Goal: Task Accomplishment & Management: Manage account settings

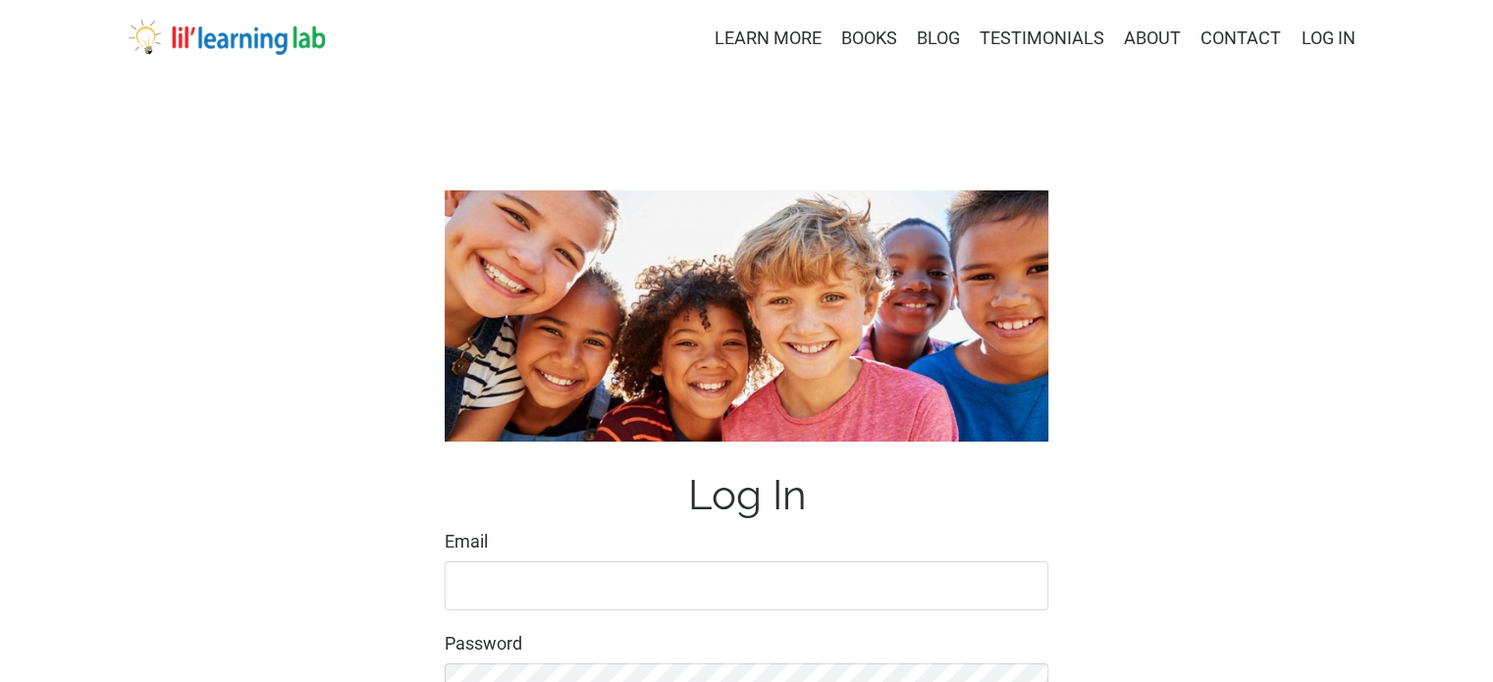
click at [553, 582] on input "Email" at bounding box center [747, 585] width 604 height 49
type input "[EMAIL_ADDRESS][DOMAIN_NAME]"
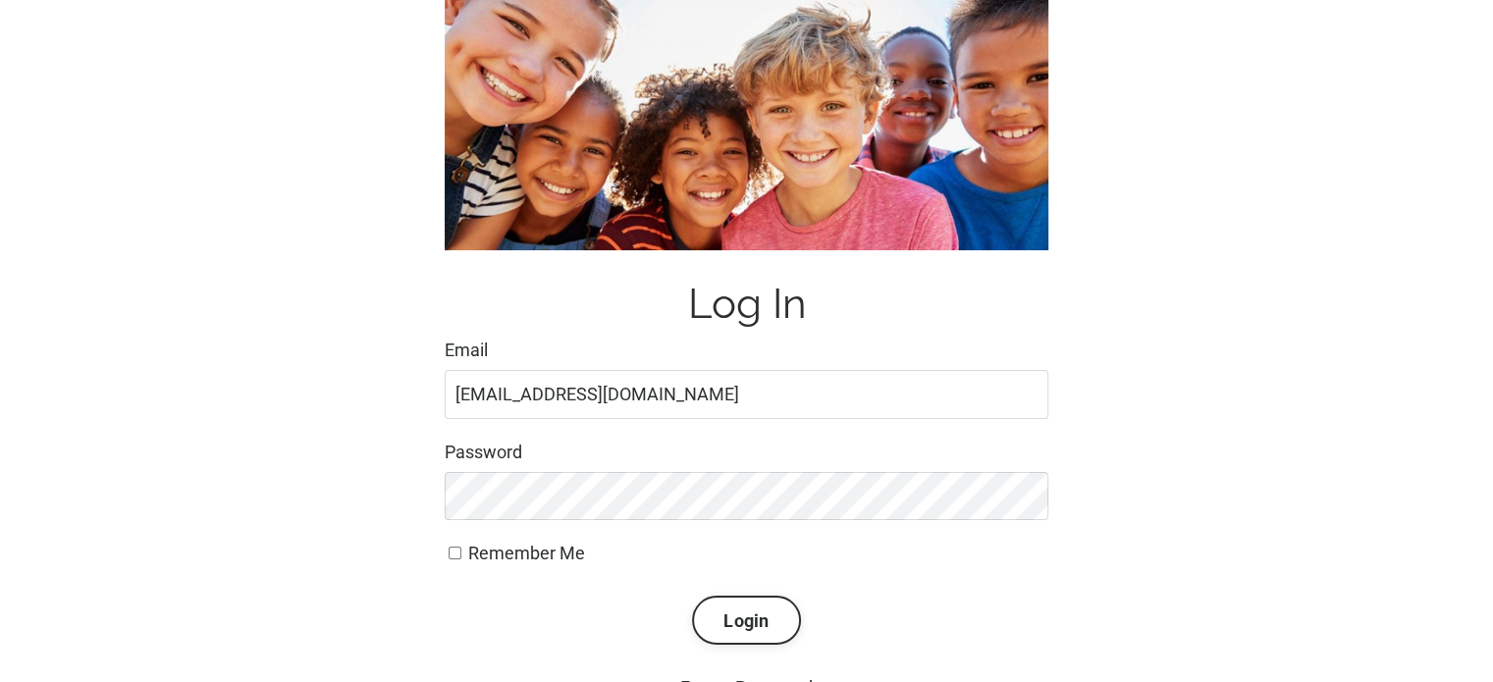
scroll to position [196, 0]
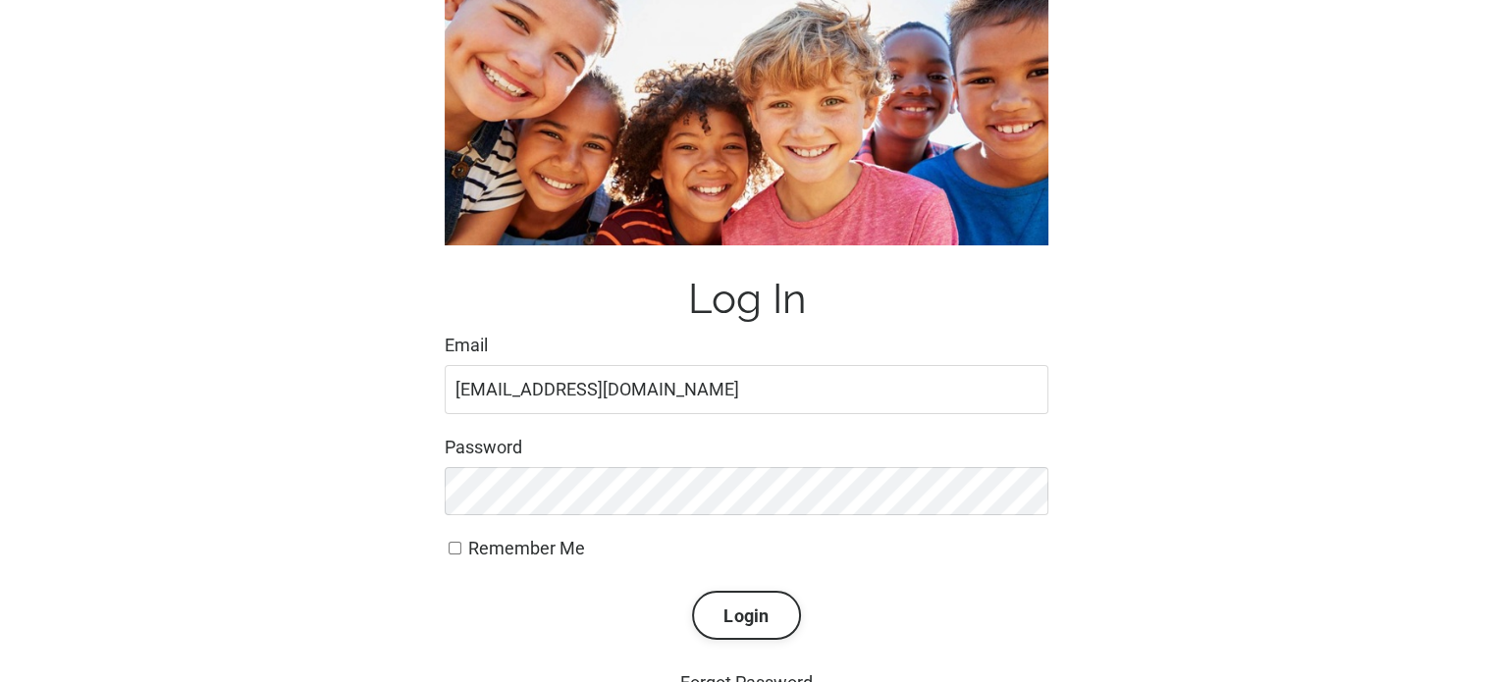
click at [457, 553] on input "Remember Me" at bounding box center [454, 548] width 13 height 13
checkbox input "true"
click at [692, 591] on button "Login" at bounding box center [746, 615] width 108 height 49
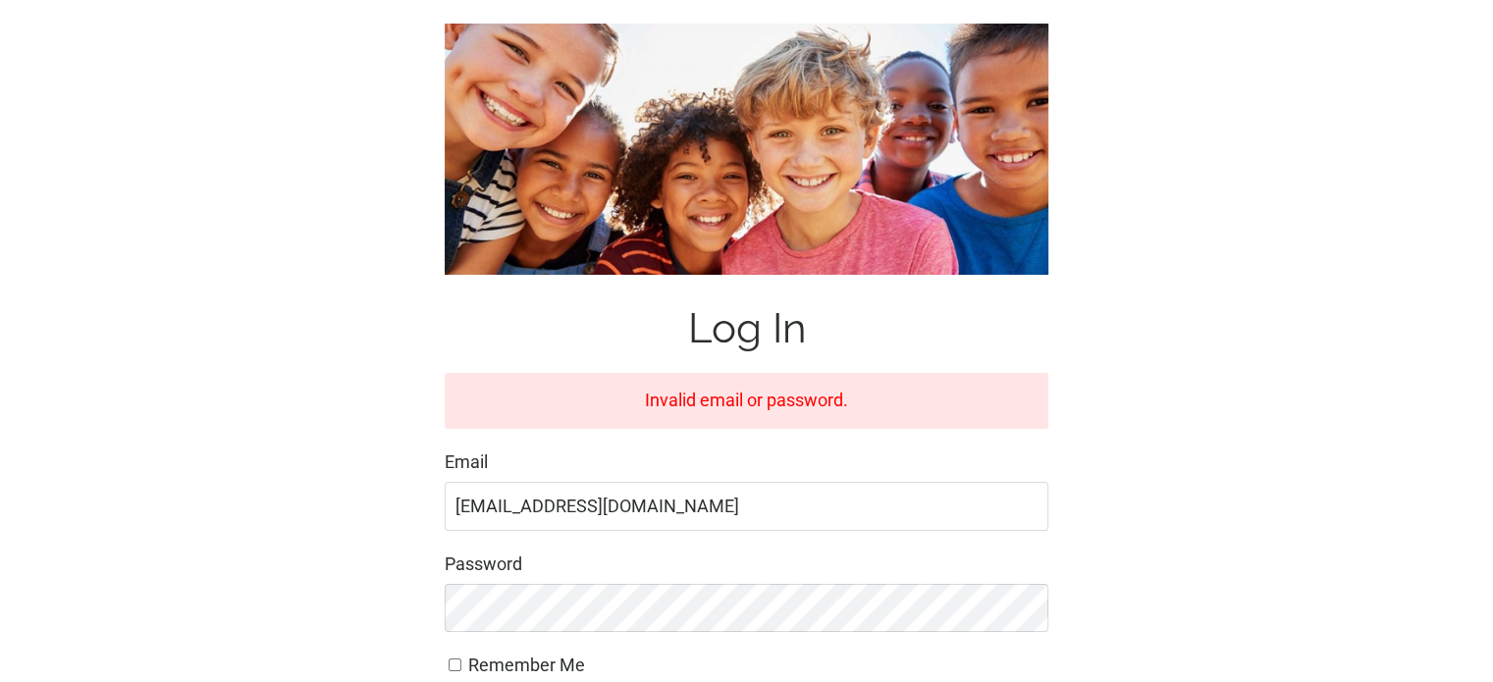
scroll to position [310, 0]
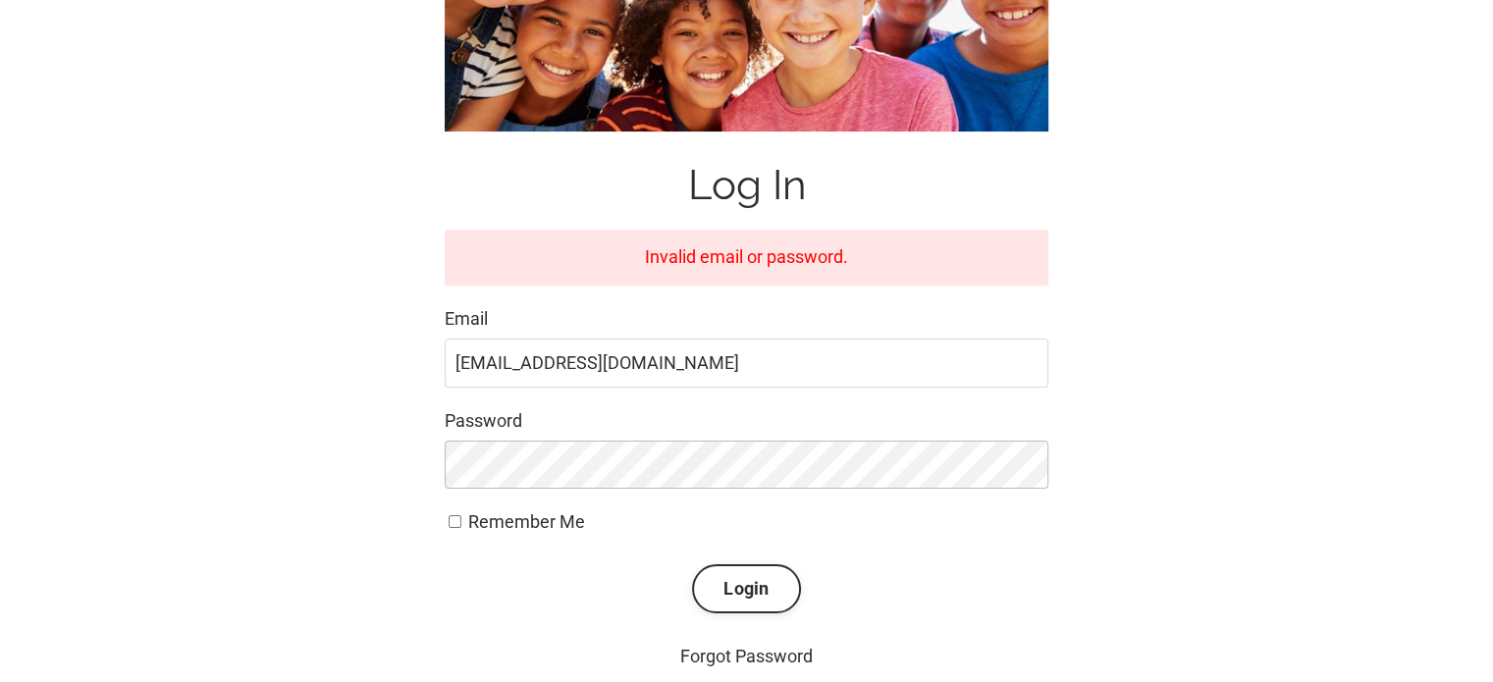
click at [692, 564] on button "Login" at bounding box center [746, 588] width 108 height 49
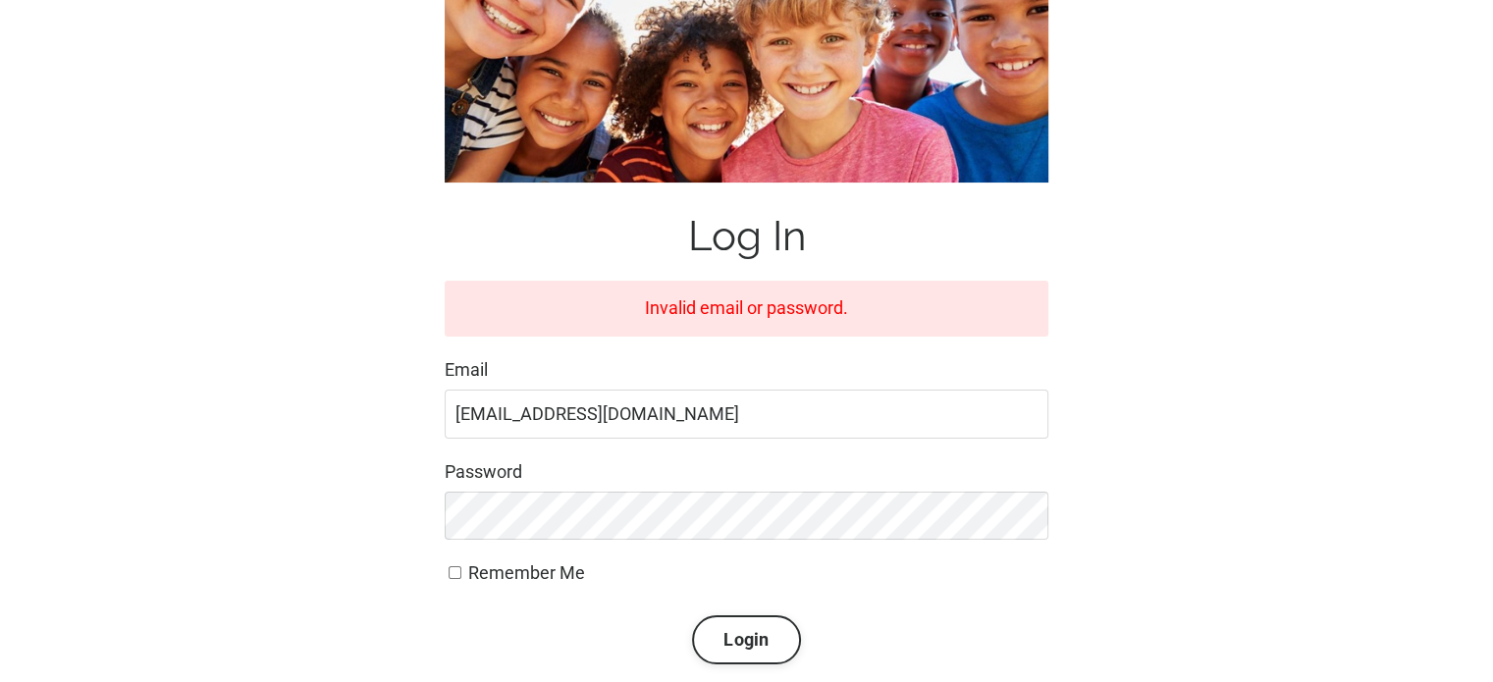
scroll to position [310, 0]
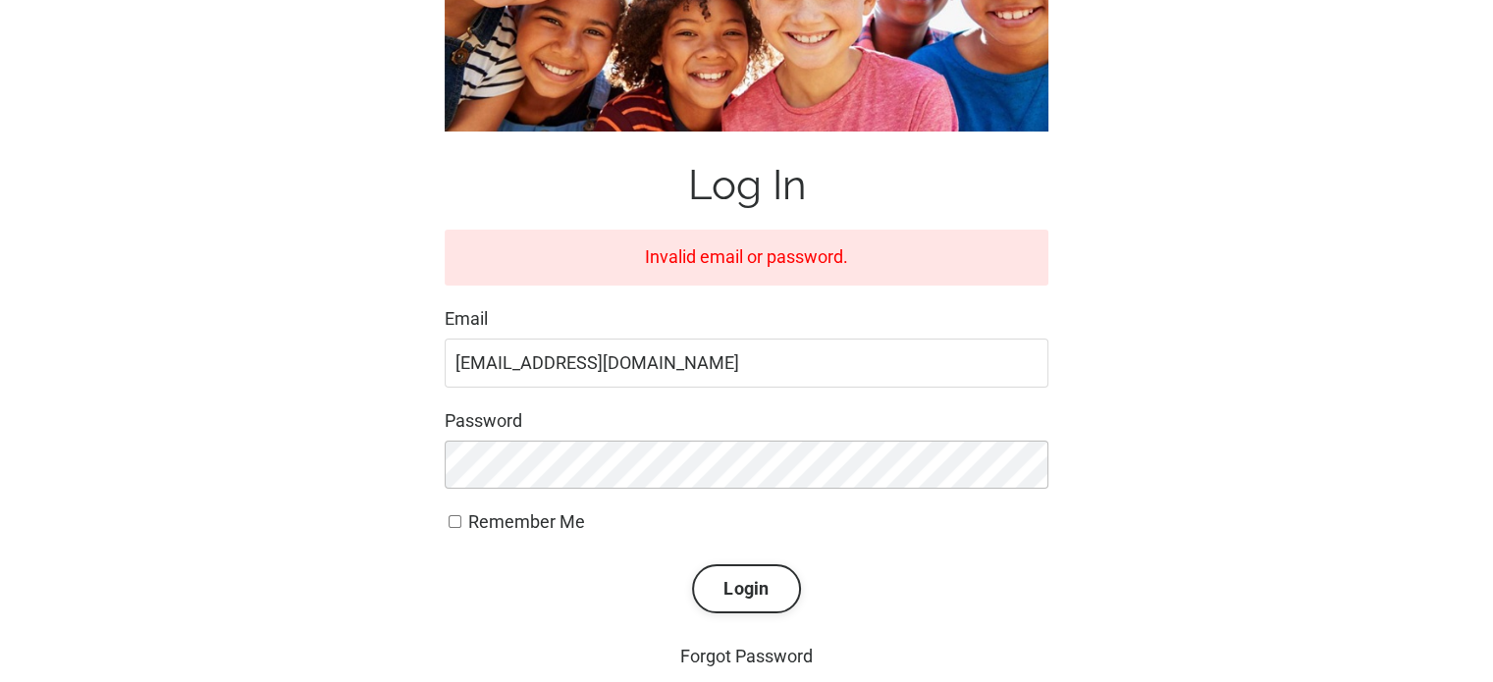
click at [692, 564] on button "Login" at bounding box center [746, 588] width 108 height 49
